Goal: Task Accomplishment & Management: Manage account settings

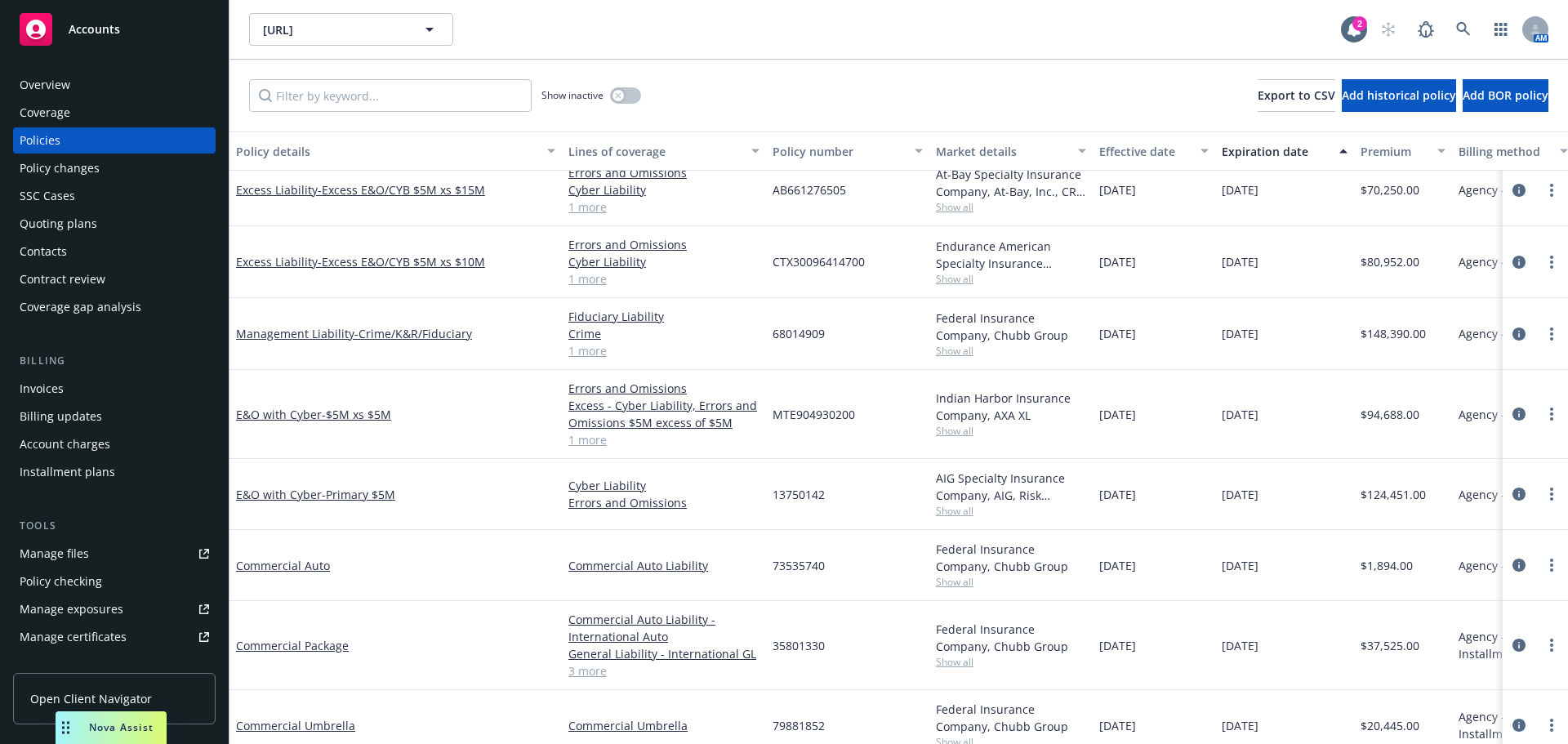
scroll to position [3122, 0]
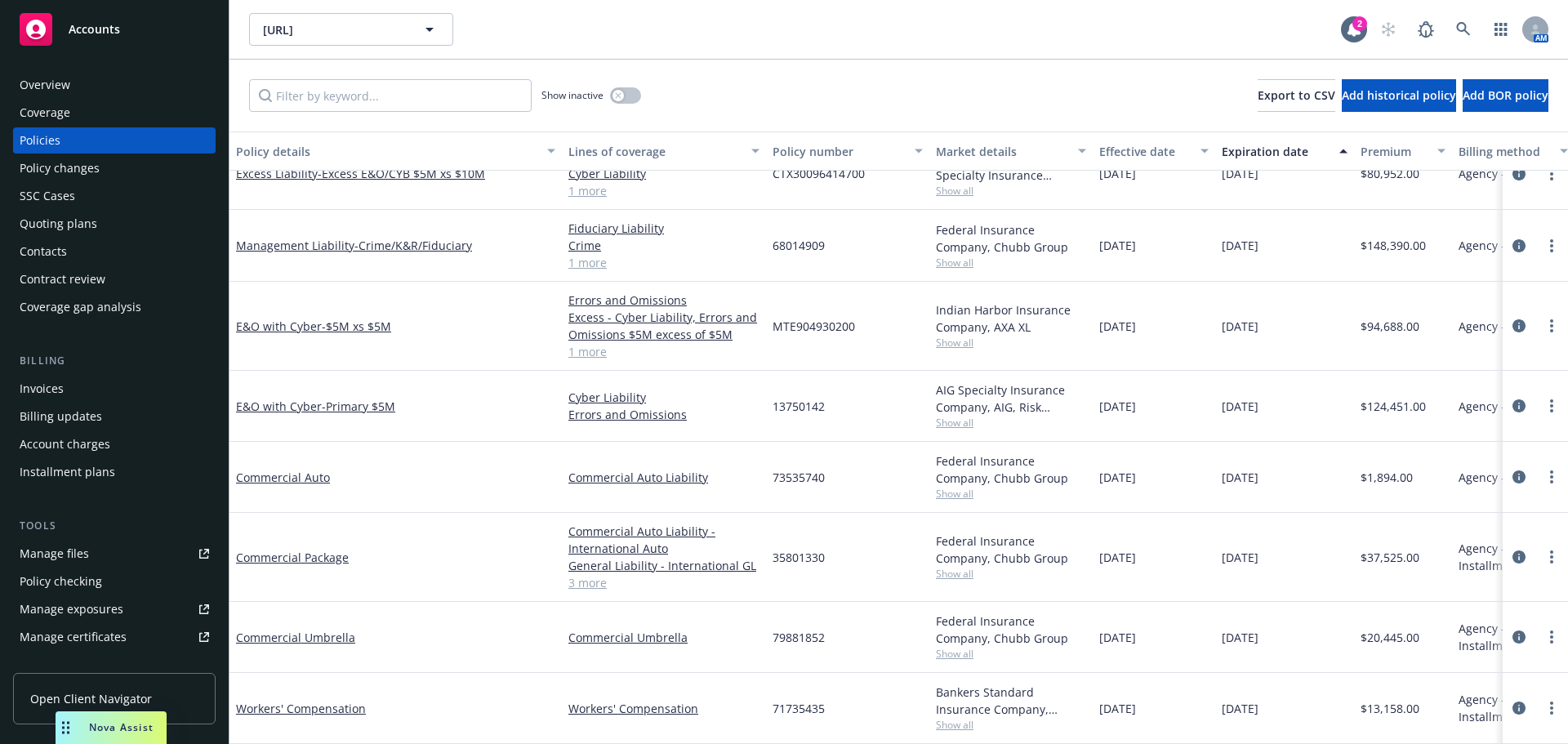
click at [296, 377] on div "E&O with Cyber - Primary $5M" at bounding box center [395, 406] width 332 height 71
click at [133, 392] on div "Invoices" at bounding box center [114, 388] width 189 height 26
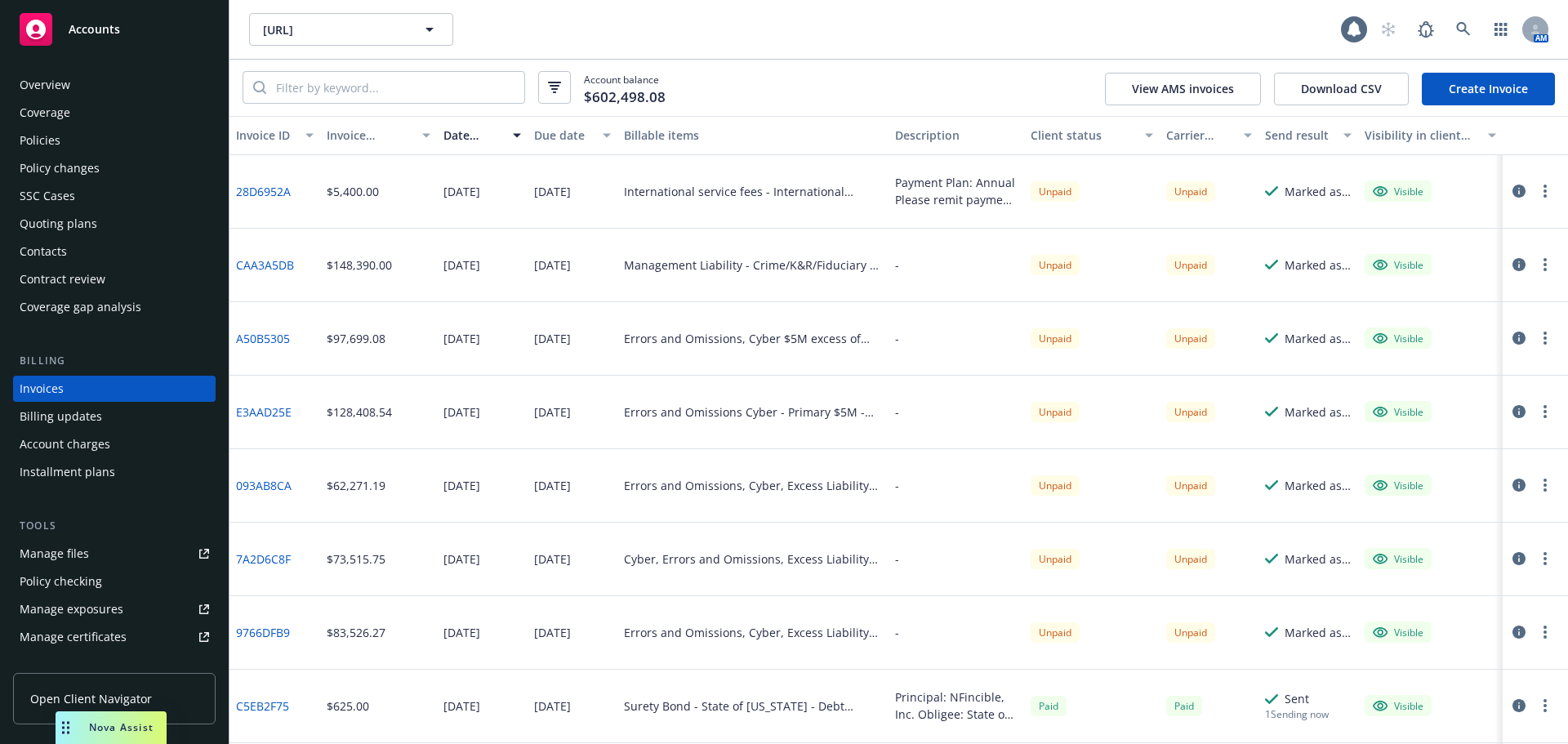
click at [315, 146] on button "Invoice ID" at bounding box center [275, 136] width 90 height 40
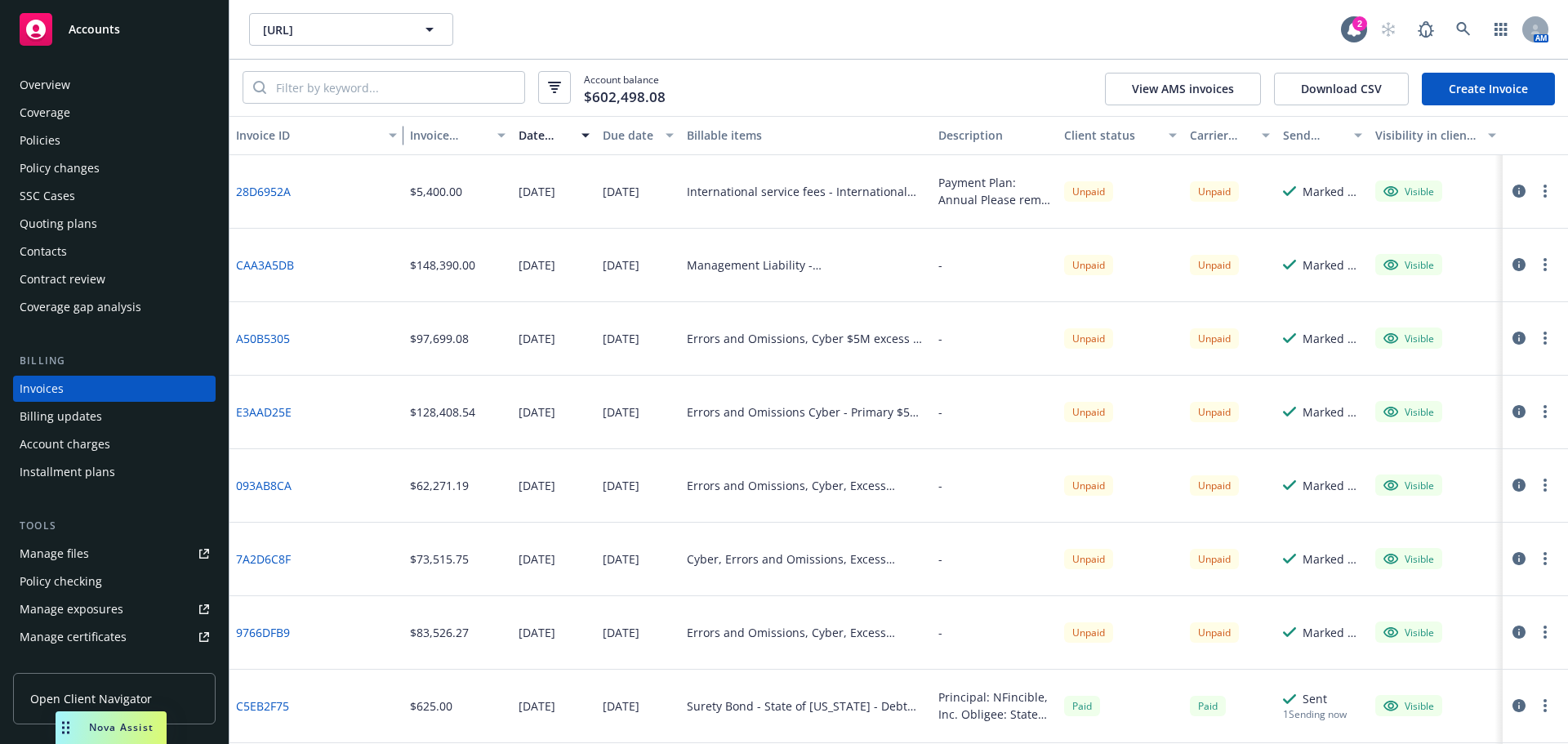
drag, startPoint x: 314, startPoint y: 140, endPoint x: 402, endPoint y: 140, distance: 88.0
click at [402, 140] on div "Invoice ID Invoice amount Date issued Due date Billable items Description Clien…" at bounding box center [899, 136] width 1339 height 40
click at [423, 431] on div "$128,408.54" at bounding box center [459, 412] width 109 height 73
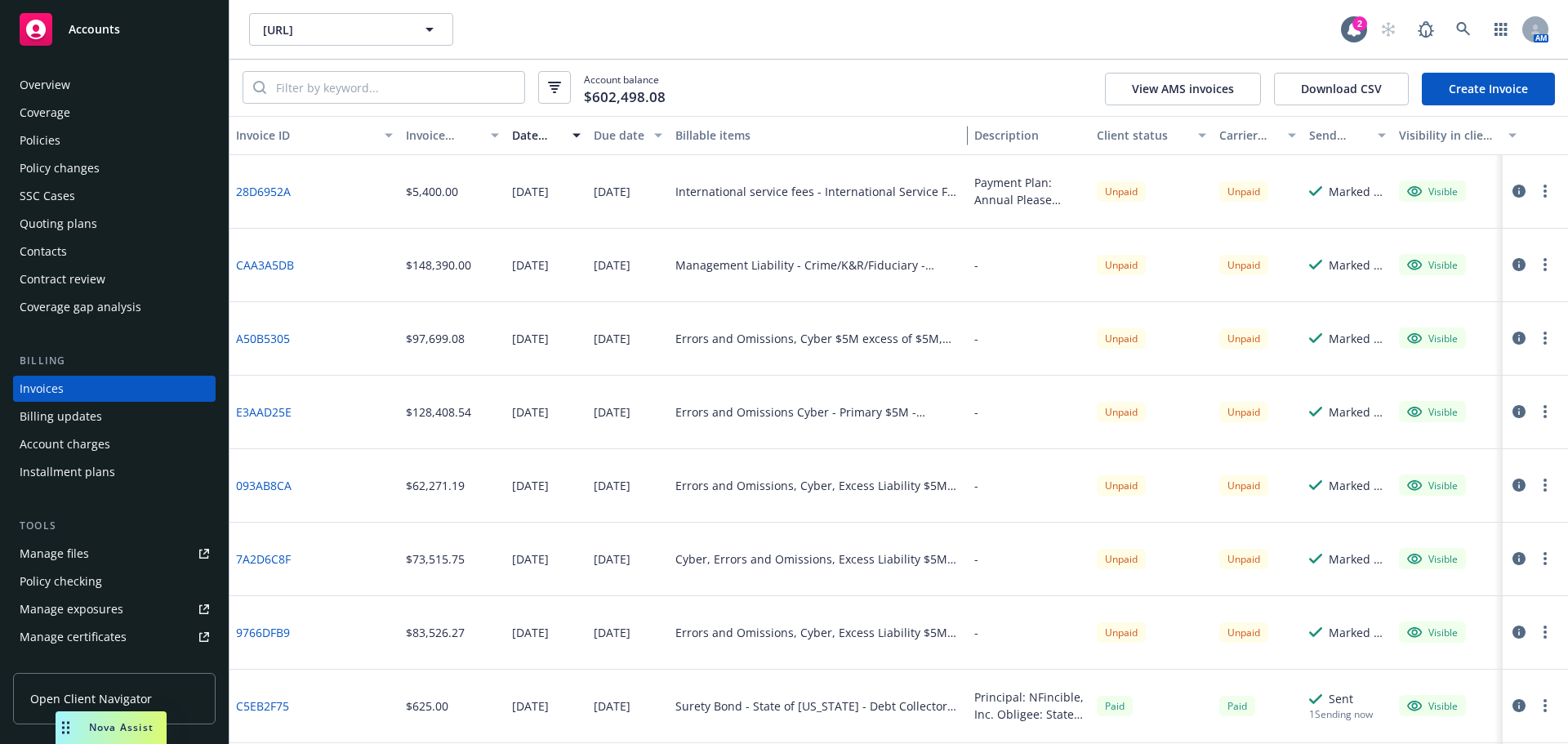
drag, startPoint x: 925, startPoint y: 131, endPoint x: 980, endPoint y: 151, distance: 58.5
click at [980, 146] on div "Invoice ID Invoice amount Date issued Due date Billable items Description Clien…" at bounding box center [909, 136] width 1359 height 40
drag, startPoint x: 899, startPoint y: 412, endPoint x: 833, endPoint y: 411, distance: 66.0
click at [833, 411] on div "Errors and Omissions Cyber - Primary $5M - 13750142" at bounding box center [820, 411] width 287 height 17
copy div "Primary $5M"
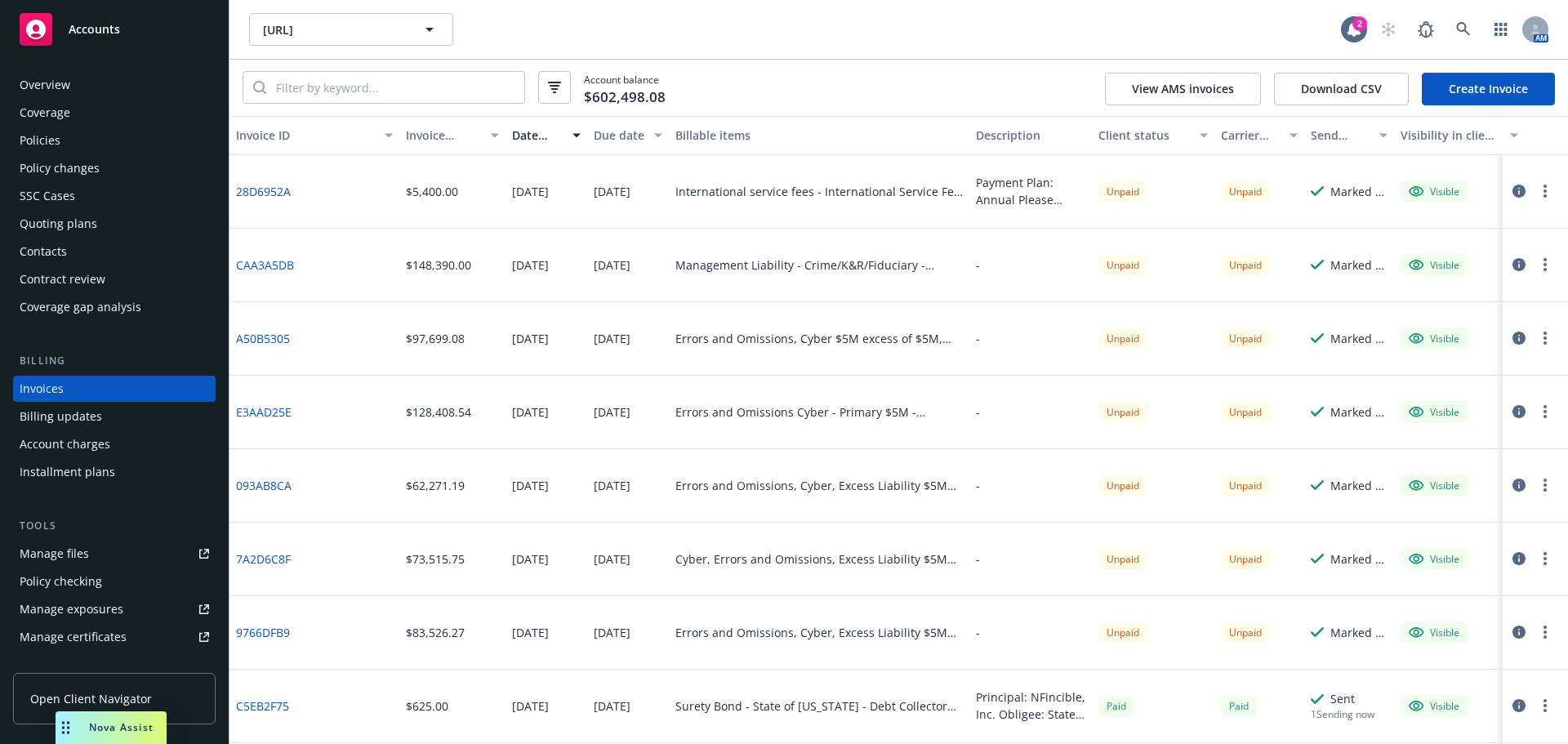
click at [928, 408] on div "Errors and Omissions Cyber - Primary $5M - 13750142" at bounding box center [820, 411] width 287 height 17
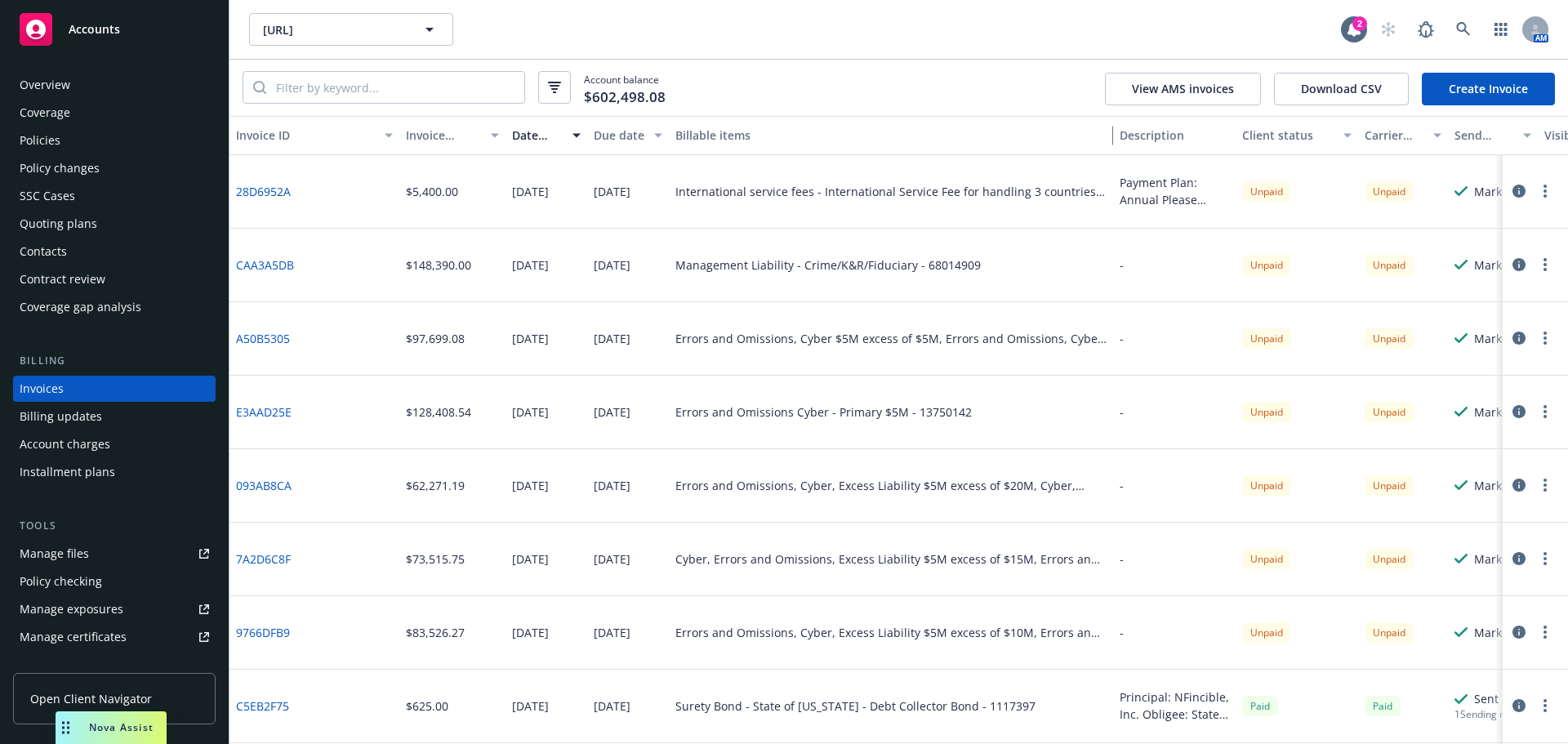
drag, startPoint x: 968, startPoint y: 137, endPoint x: 1113, endPoint y: 129, distance: 145.2
click at [1109, 129] on div "button" at bounding box center [1105, 136] width 8 height 38
click at [118, 546] on link "Manage files" at bounding box center [114, 554] width 202 height 26
